Goal: Transaction & Acquisition: Purchase product/service

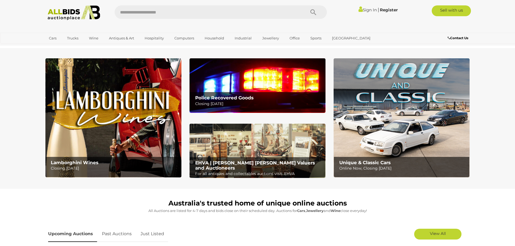
click at [248, 93] on div "Police Recovered Goods Closing Tuesday 14th October" at bounding box center [258, 101] width 133 height 18
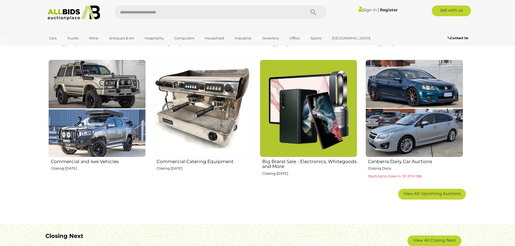
scroll to position [324, 0]
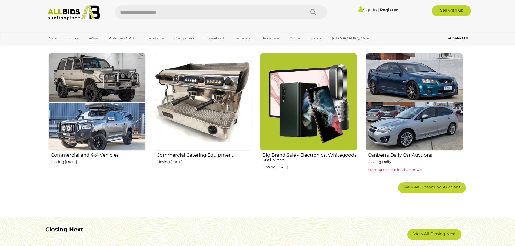
click at [77, 88] on img at bounding box center [96, 101] width 97 height 97
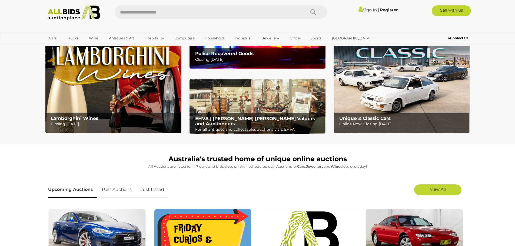
scroll to position [0, 0]
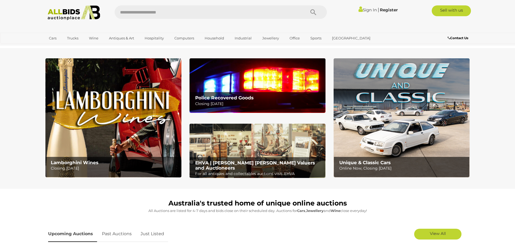
click at [261, 7] on input "text" at bounding box center [207, 12] width 185 height 14
type input "****"
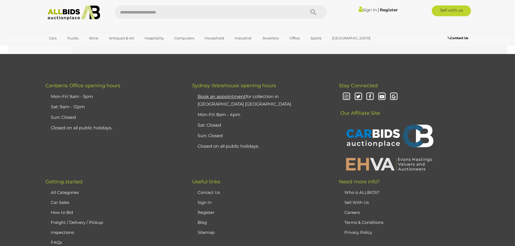
scroll to position [5116, 0]
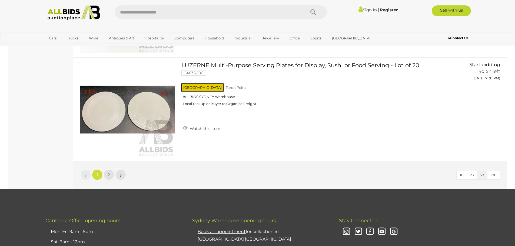
click at [148, 11] on input "text" at bounding box center [207, 12] width 185 height 14
type input "*****"
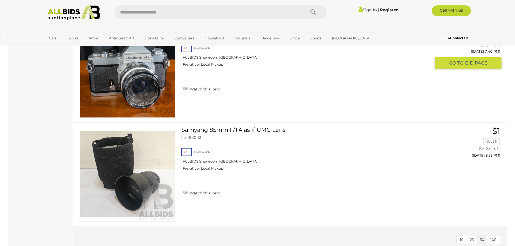
scroll to position [1406, 0]
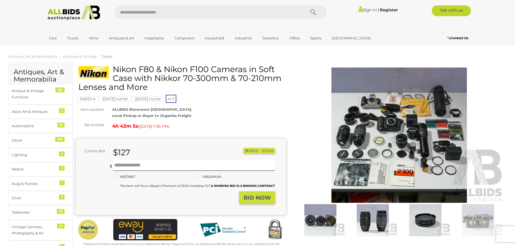
click at [388, 134] on img at bounding box center [399, 135] width 210 height 135
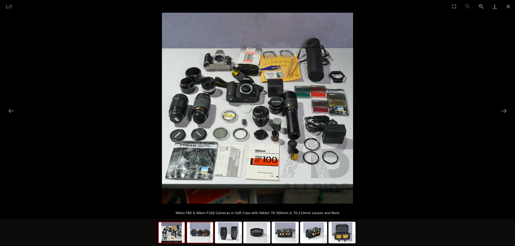
click at [204, 234] on img at bounding box center [200, 232] width 26 height 21
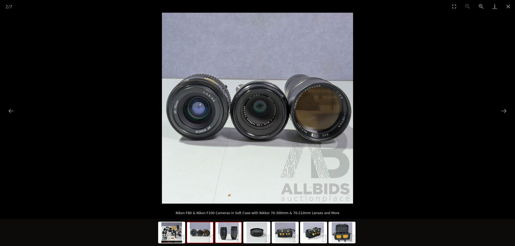
click at [228, 237] on img at bounding box center [228, 232] width 26 height 21
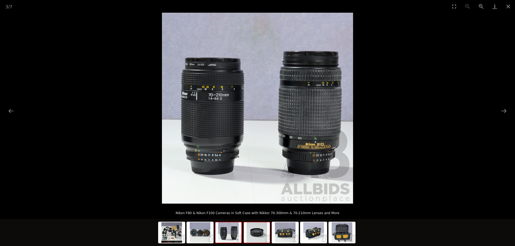
click at [262, 235] on img at bounding box center [257, 232] width 26 height 21
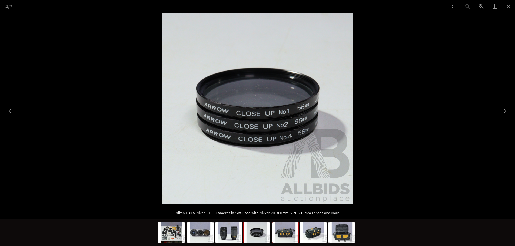
click at [286, 236] on img at bounding box center [285, 232] width 26 height 21
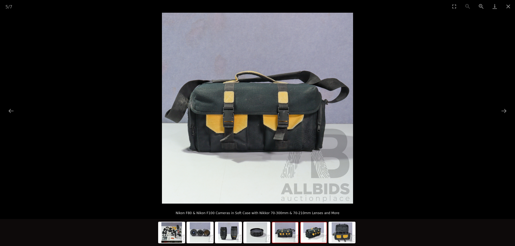
click at [323, 235] on img at bounding box center [314, 232] width 26 height 21
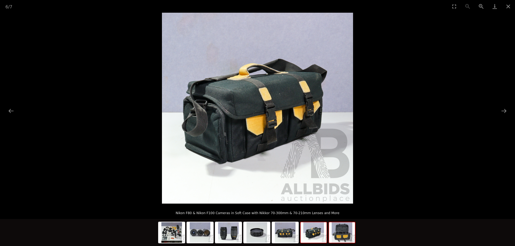
click at [348, 235] on img at bounding box center [342, 232] width 26 height 21
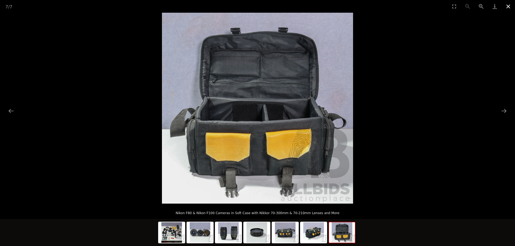
click at [507, 6] on button "Close gallery" at bounding box center [508, 6] width 14 height 13
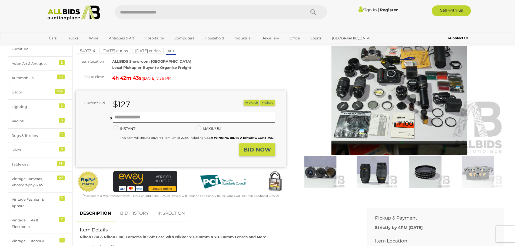
scroll to position [135, 0]
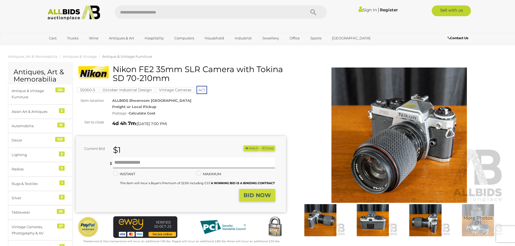
click at [425, 163] on img at bounding box center [399, 135] width 210 height 135
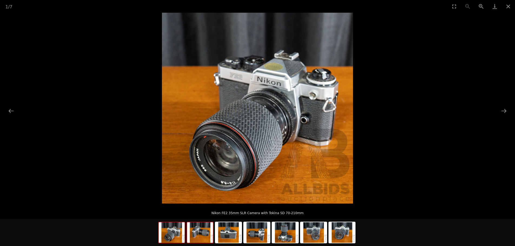
click at [200, 236] on img at bounding box center [200, 232] width 26 height 21
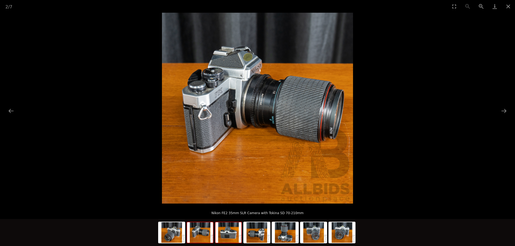
click at [226, 237] on img at bounding box center [228, 232] width 26 height 21
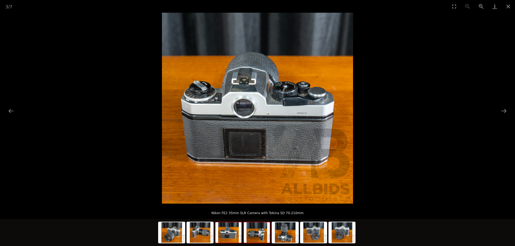
click at [259, 237] on img at bounding box center [257, 232] width 26 height 21
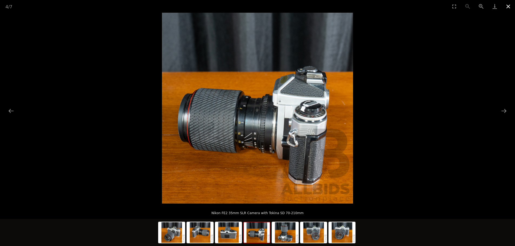
click at [508, 6] on button "Close gallery" at bounding box center [508, 6] width 14 height 13
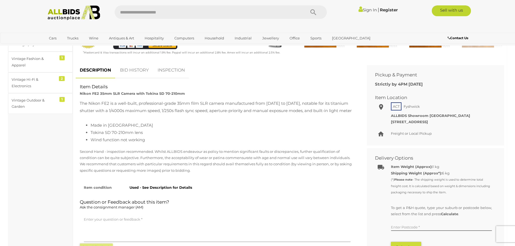
scroll to position [189, 0]
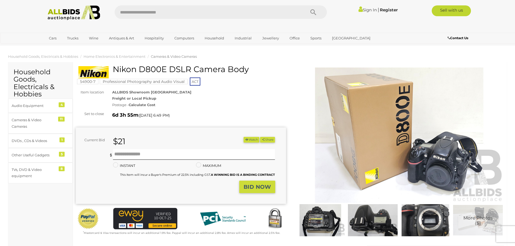
click at [441, 157] on img at bounding box center [399, 135] width 210 height 135
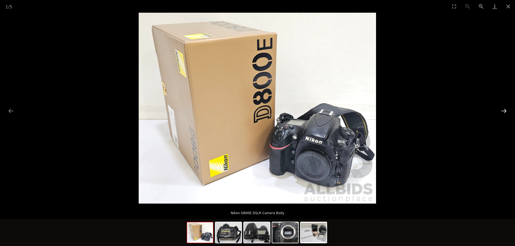
click at [506, 112] on button "Next slide" at bounding box center [503, 111] width 11 height 11
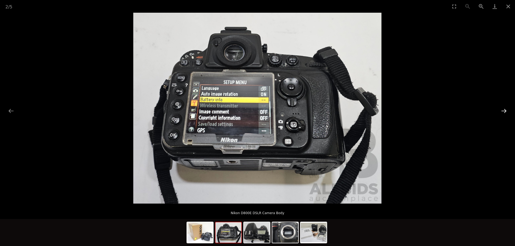
click at [506, 112] on button "Next slide" at bounding box center [503, 111] width 11 height 11
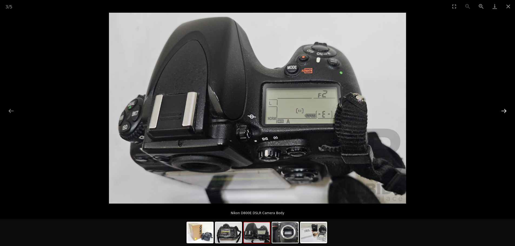
click at [506, 112] on button "Next slide" at bounding box center [503, 111] width 11 height 11
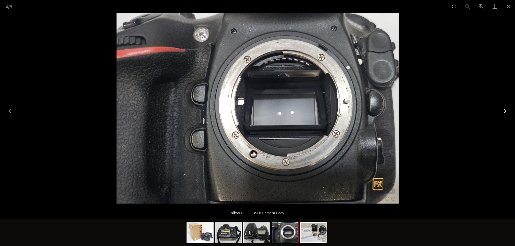
click at [506, 112] on button "Next slide" at bounding box center [503, 111] width 11 height 11
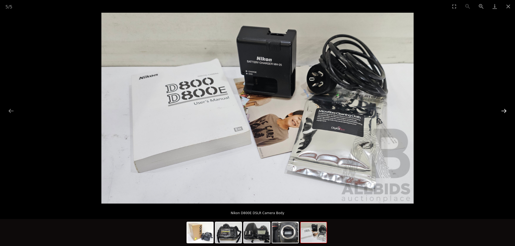
click at [506, 112] on button "Next slide" at bounding box center [503, 111] width 11 height 11
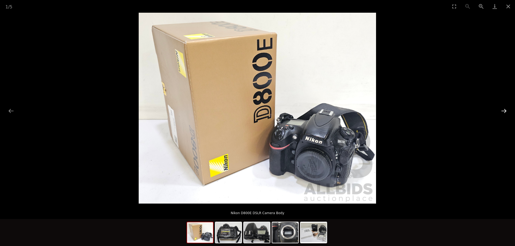
click at [506, 112] on button "Next slide" at bounding box center [503, 111] width 11 height 11
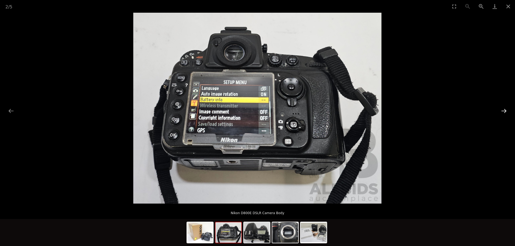
click at [506, 112] on button "Next slide" at bounding box center [503, 111] width 11 height 11
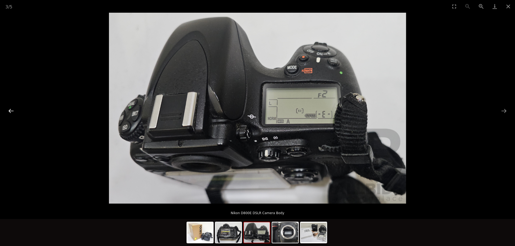
click at [5, 108] on button "Previous slide" at bounding box center [10, 111] width 11 height 11
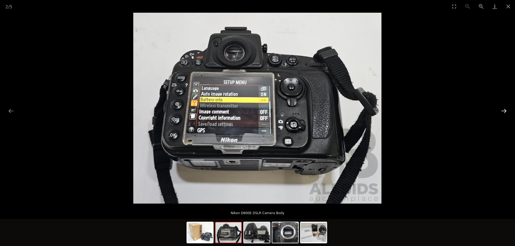
click at [498, 112] on button "Next slide" at bounding box center [503, 111] width 11 height 11
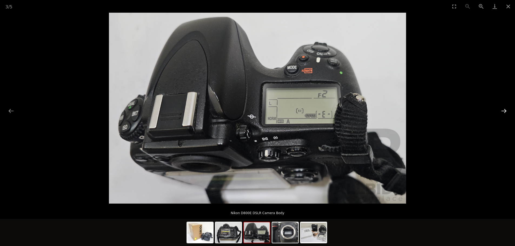
click at [501, 112] on button "Next slide" at bounding box center [503, 111] width 11 height 11
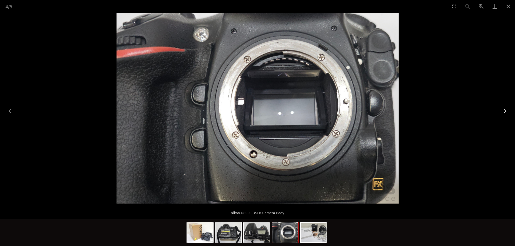
click at [501, 112] on button "Next slide" at bounding box center [503, 111] width 11 height 11
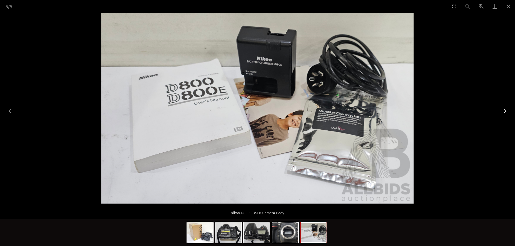
click at [501, 112] on button "Next slide" at bounding box center [503, 111] width 11 height 11
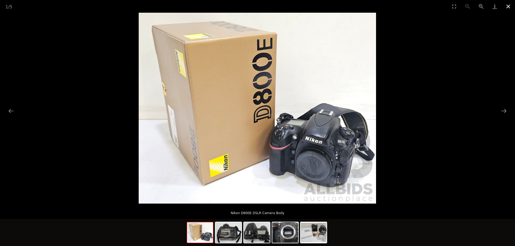
click at [509, 6] on button "Close gallery" at bounding box center [508, 6] width 14 height 13
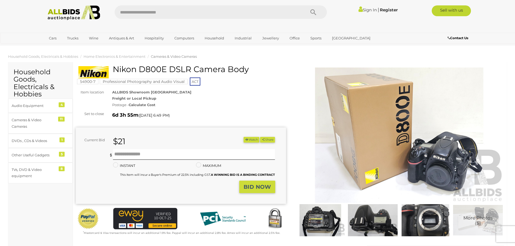
click at [328, 215] on img at bounding box center [320, 220] width 50 height 32
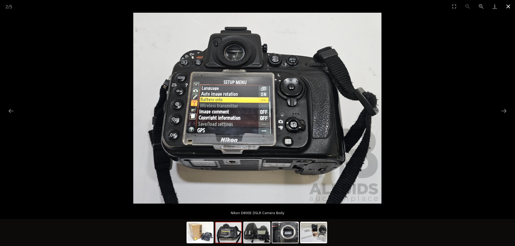
click at [508, 6] on button "Close gallery" at bounding box center [508, 6] width 14 height 13
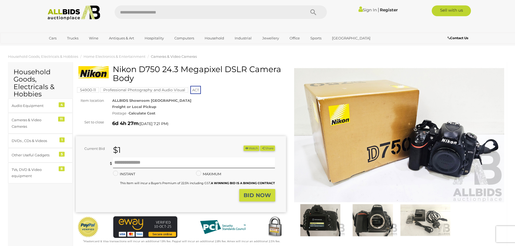
click at [318, 219] on img at bounding box center [320, 220] width 50 height 32
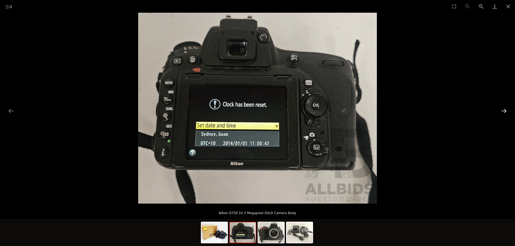
click at [506, 112] on button "Next slide" at bounding box center [503, 111] width 11 height 11
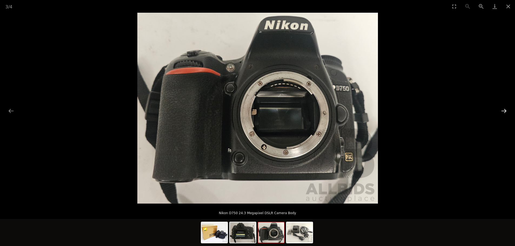
click at [506, 112] on button "Next slide" at bounding box center [503, 111] width 11 height 11
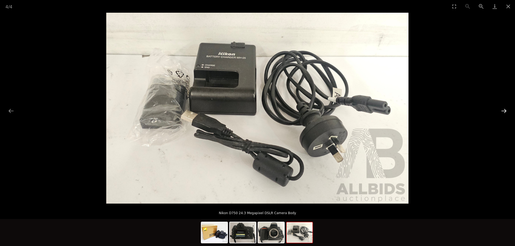
click at [506, 112] on button "Next slide" at bounding box center [503, 111] width 11 height 11
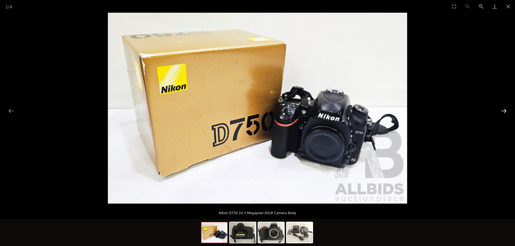
click at [506, 112] on button "Next slide" at bounding box center [503, 111] width 11 height 11
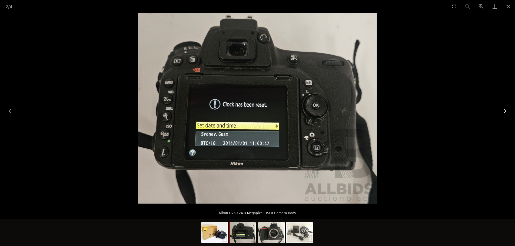
click at [506, 112] on button "Next slide" at bounding box center [503, 111] width 11 height 11
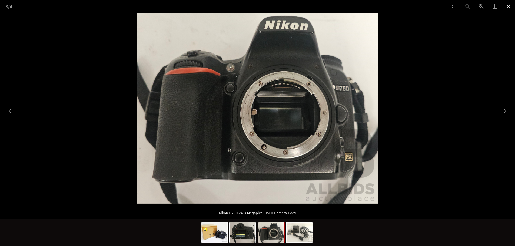
click at [509, 10] on button "Close gallery" at bounding box center [508, 6] width 14 height 13
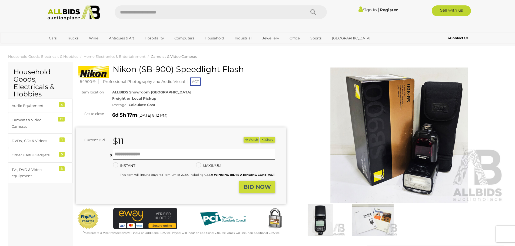
click at [404, 180] on img at bounding box center [399, 135] width 210 height 135
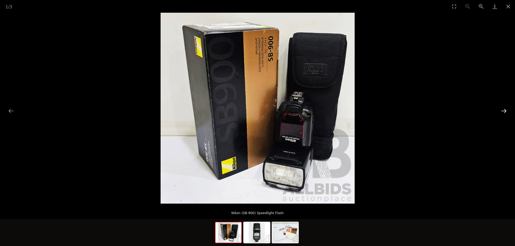
click at [500, 109] on button "Next slide" at bounding box center [503, 111] width 11 height 11
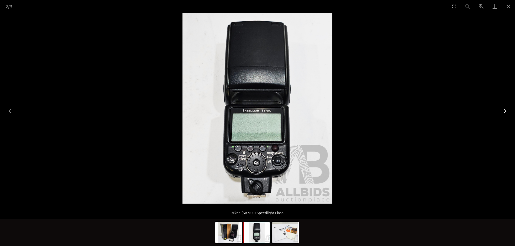
click at [500, 109] on button "Next slide" at bounding box center [503, 111] width 11 height 11
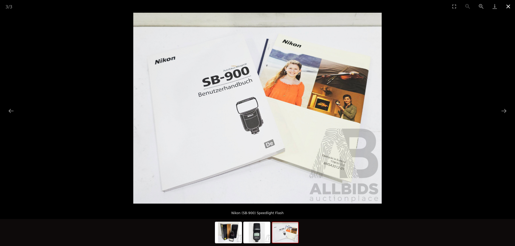
click at [510, 7] on button "Close gallery" at bounding box center [508, 6] width 14 height 13
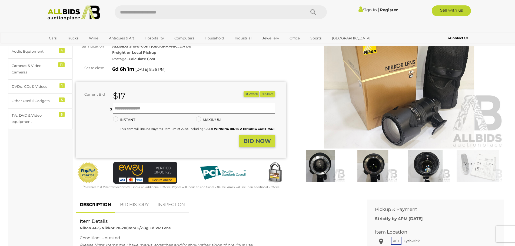
scroll to position [54, 0]
click at [397, 125] on img at bounding box center [399, 81] width 210 height 135
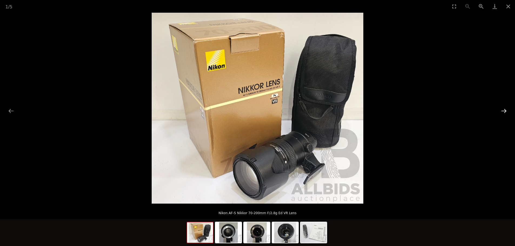
click at [504, 113] on button "Next slide" at bounding box center [503, 111] width 11 height 11
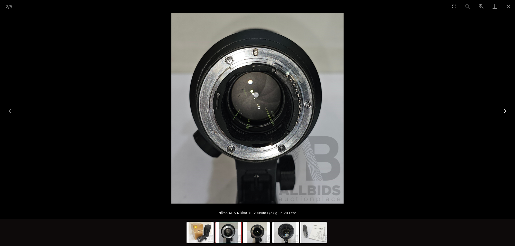
click at [504, 113] on button "Next slide" at bounding box center [503, 111] width 11 height 11
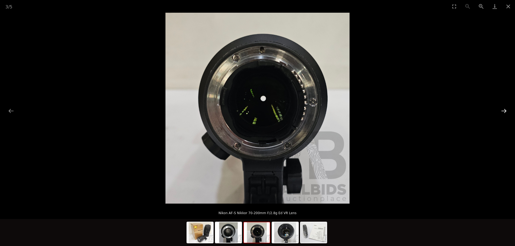
click at [504, 113] on button "Next slide" at bounding box center [503, 111] width 11 height 11
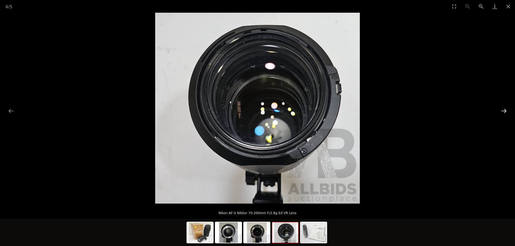
click at [504, 113] on button "Next slide" at bounding box center [503, 111] width 11 height 11
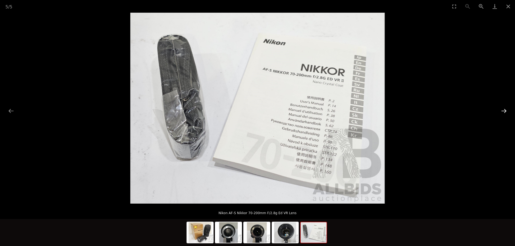
click at [504, 113] on button "Next slide" at bounding box center [503, 111] width 11 height 11
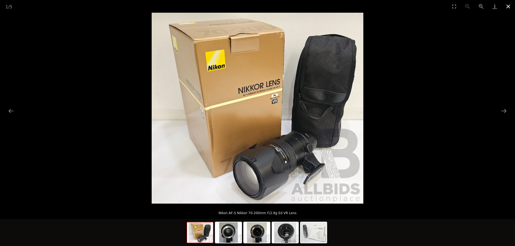
click at [507, 7] on button "Close gallery" at bounding box center [508, 6] width 14 height 13
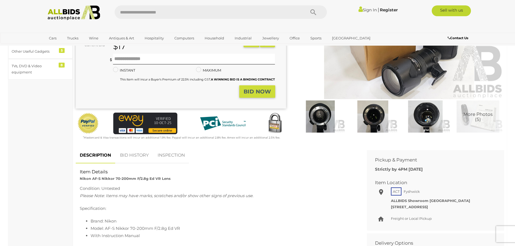
scroll to position [108, 0]
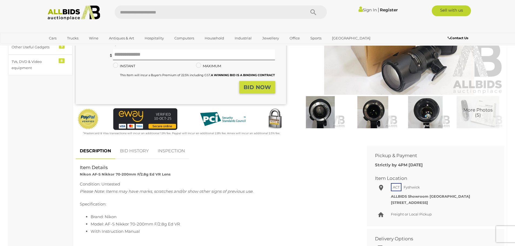
click at [107, 173] on strong "Nikon AF-S Nikkor 70-200mm F/2.8g Ed VR Lens" at bounding box center [125, 174] width 91 height 4
drag, startPoint x: 80, startPoint y: 174, endPoint x: 179, endPoint y: 172, distance: 99.2
click at [179, 172] on div "Item Details Nikon AF-S Nikkor 70-200mm F/2.8g Ed VR Lens" at bounding box center [217, 171] width 283 height 13
copy strong "Nikon AF-S Nikkor 70-200mm F/2.8g Ed VR Lens"
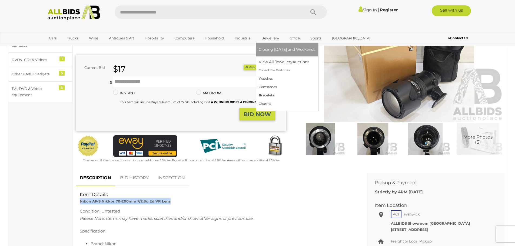
scroll to position [0, 0]
